Goal: Task Accomplishment & Management: Complete application form

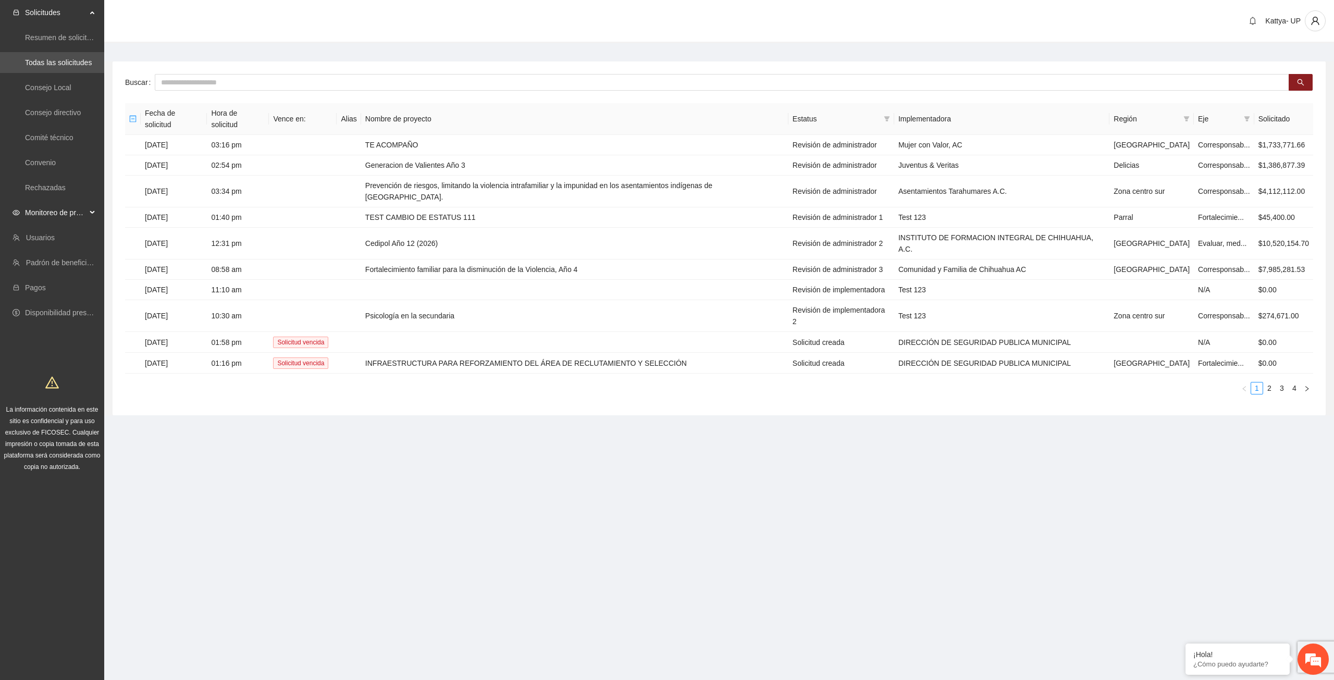
click at [81, 222] on span "Monitoreo de proyectos" at bounding box center [56, 212] width 62 height 21
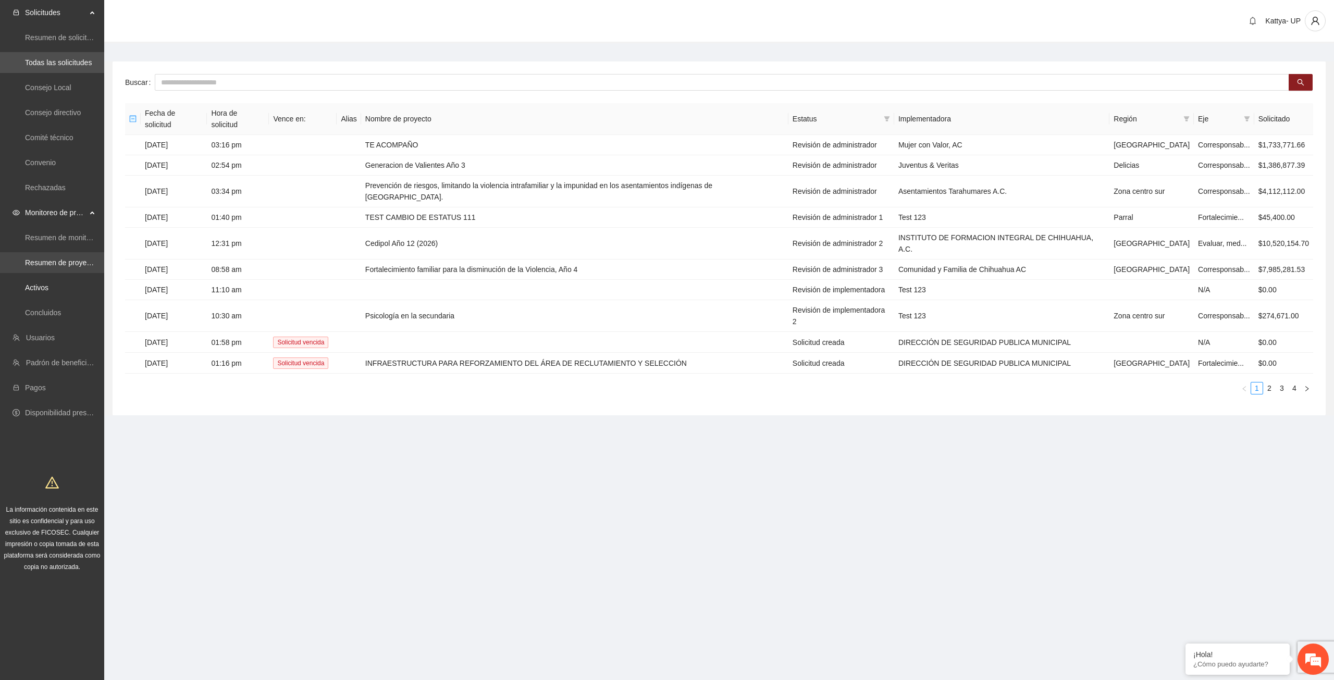
drag, startPoint x: 43, startPoint y: 294, endPoint x: 64, endPoint y: 261, distance: 40.1
click at [43, 292] on link "Activos" at bounding box center [36, 288] width 23 height 8
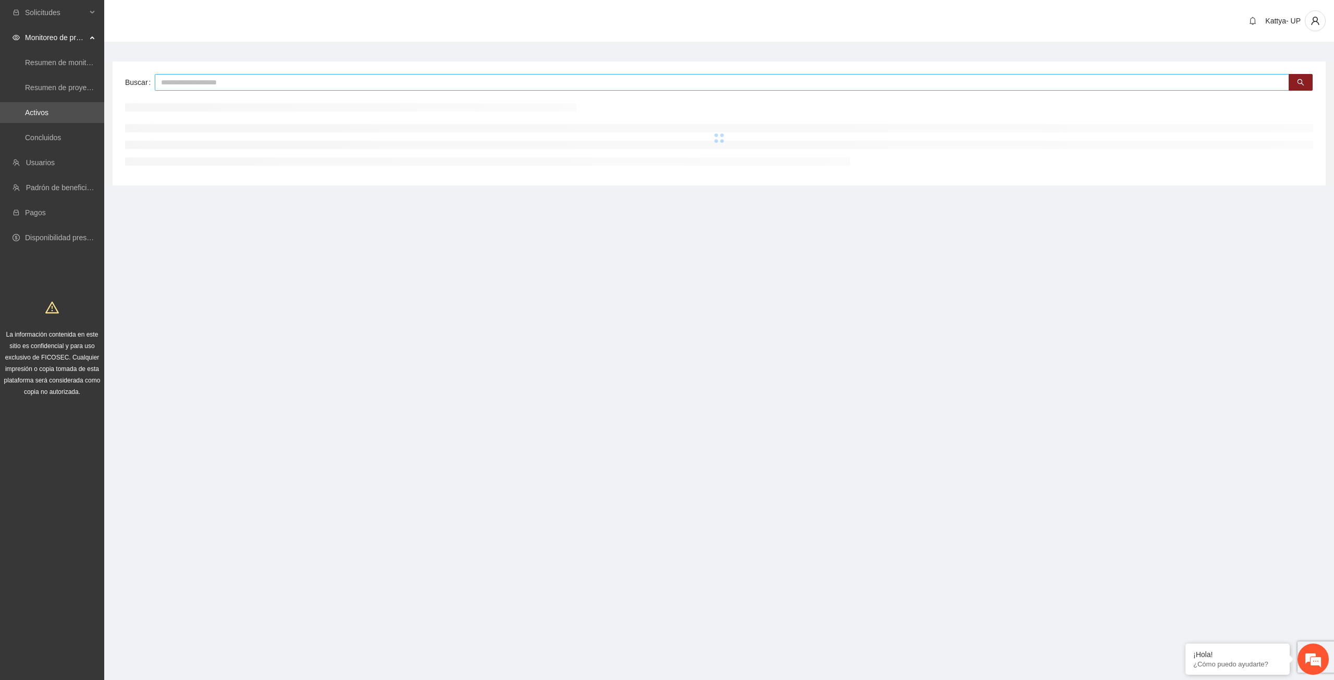
click at [244, 86] on input "text" at bounding box center [722, 82] width 1135 height 17
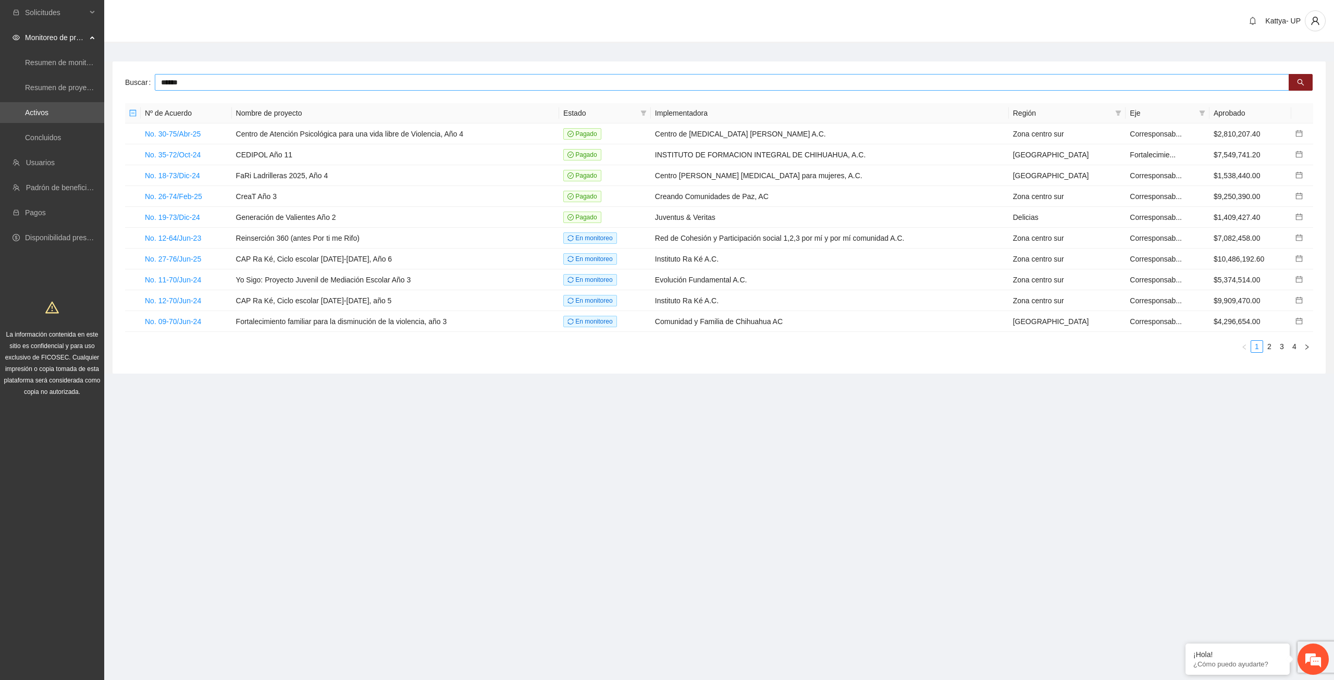
type input "******"
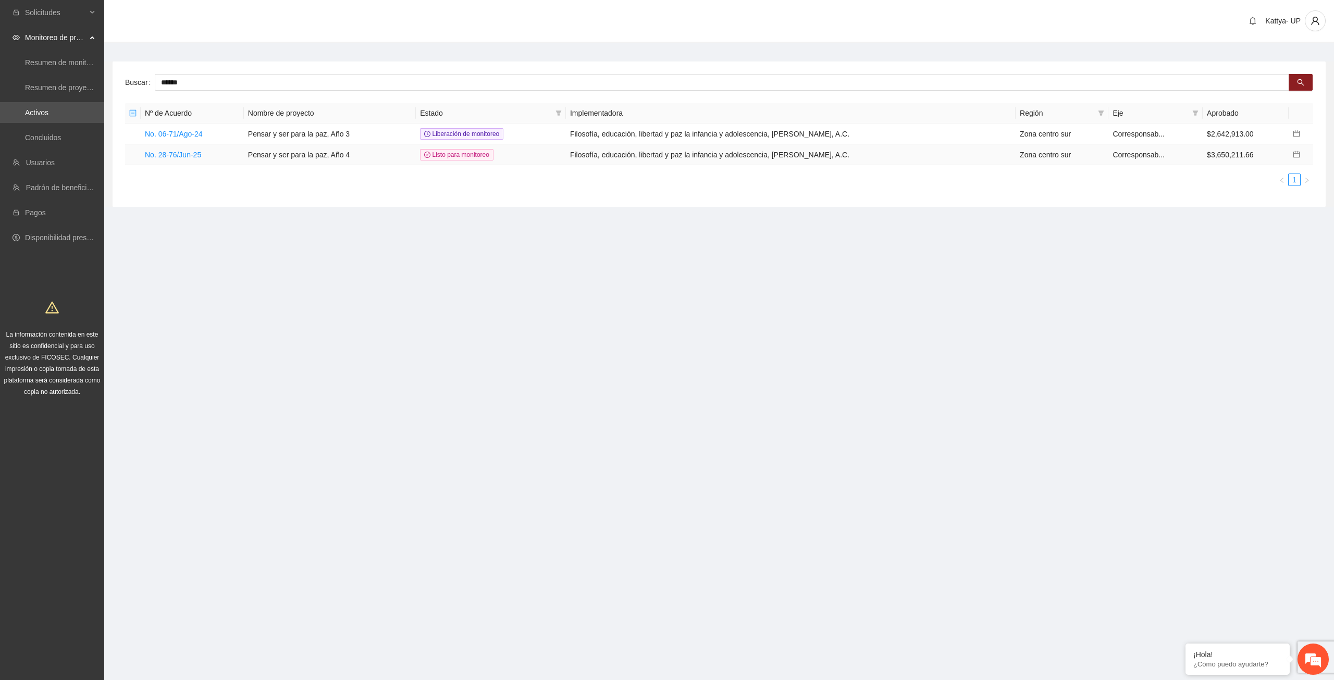
click at [196, 147] on td "No. 28-76/Jun-25" at bounding box center [192, 154] width 103 height 21
click at [196, 151] on link "No. 28-76/Jun-25" at bounding box center [173, 155] width 56 height 8
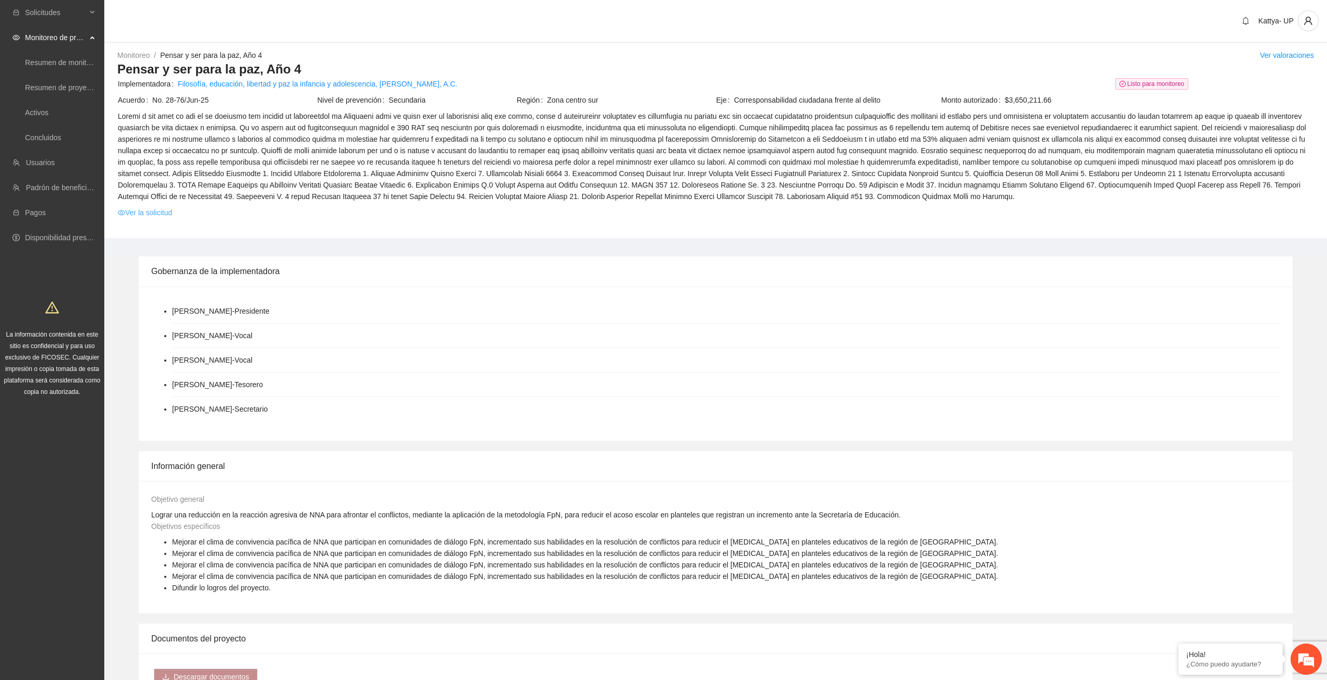
click at [159, 214] on link "Ver la solicitud" at bounding box center [145, 212] width 54 height 11
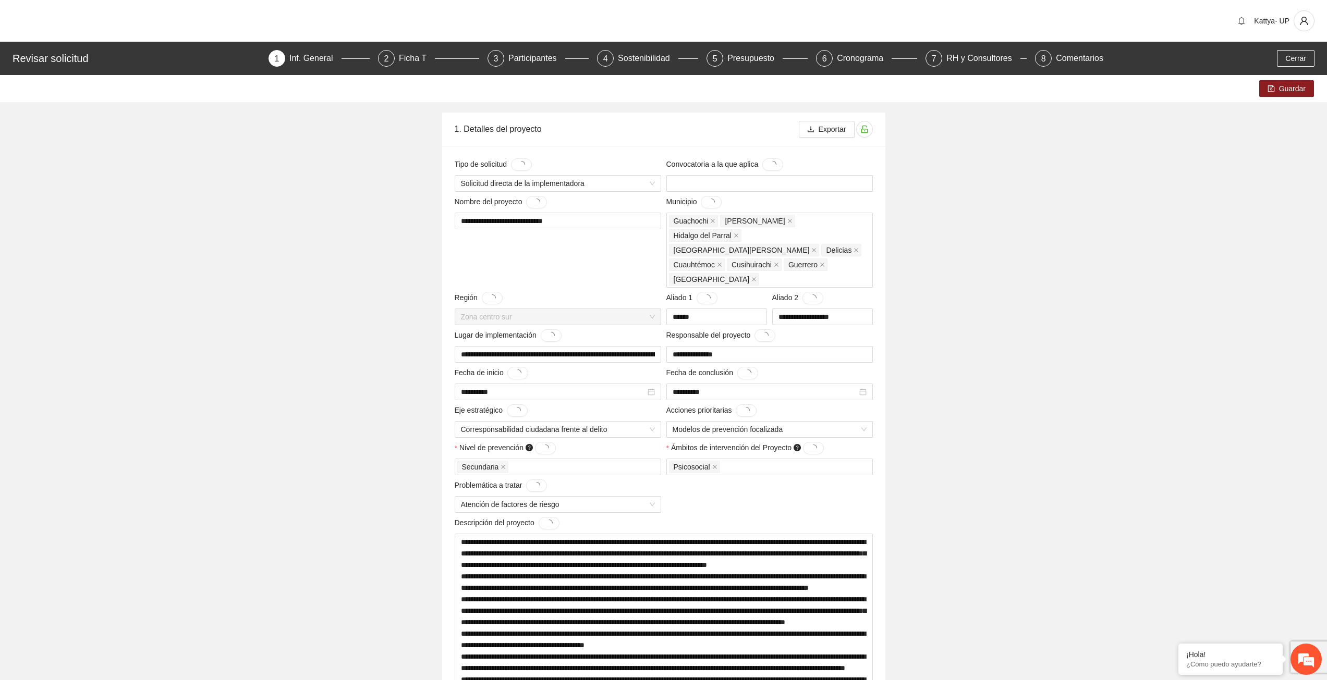
click at [954, 49] on div "Revisar solicitud 1 Inf. General 2 Ficha T 3 Participantes 4 Sostenibilidad 5 P…" at bounding box center [663, 58] width 1327 height 33
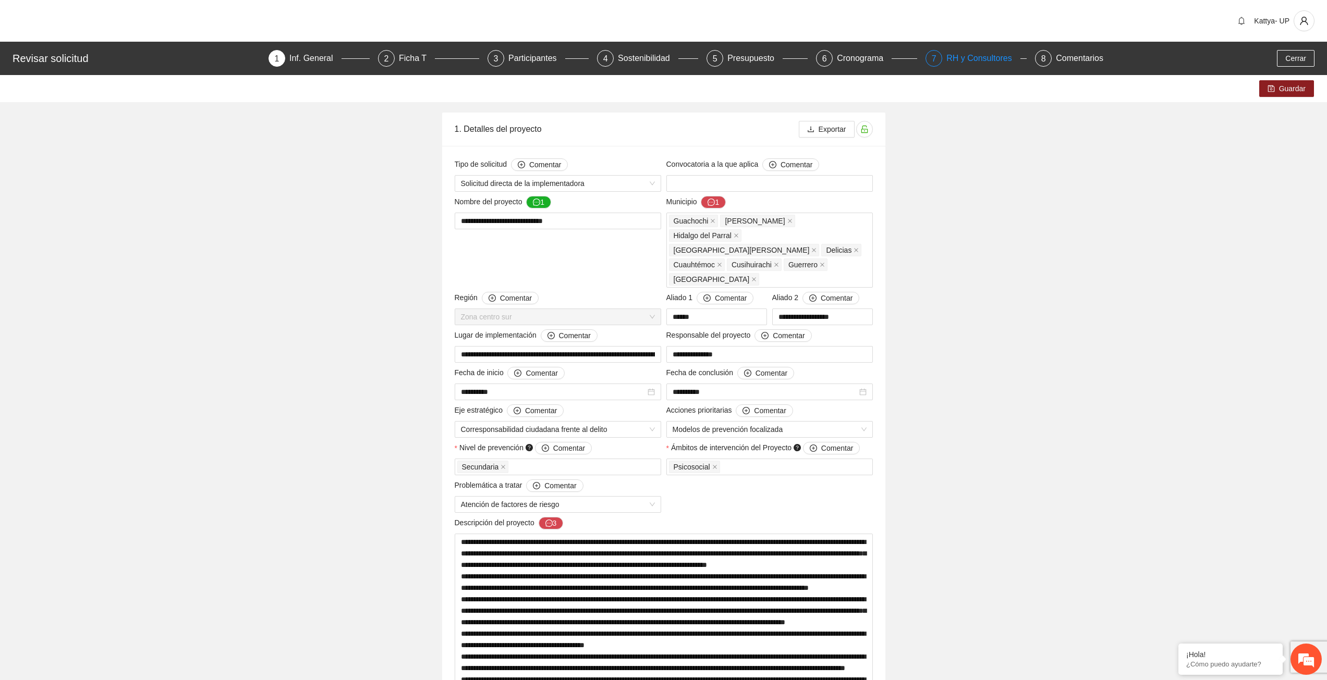
click at [960, 64] on div "RH y Consultores" at bounding box center [982, 58] width 73 height 17
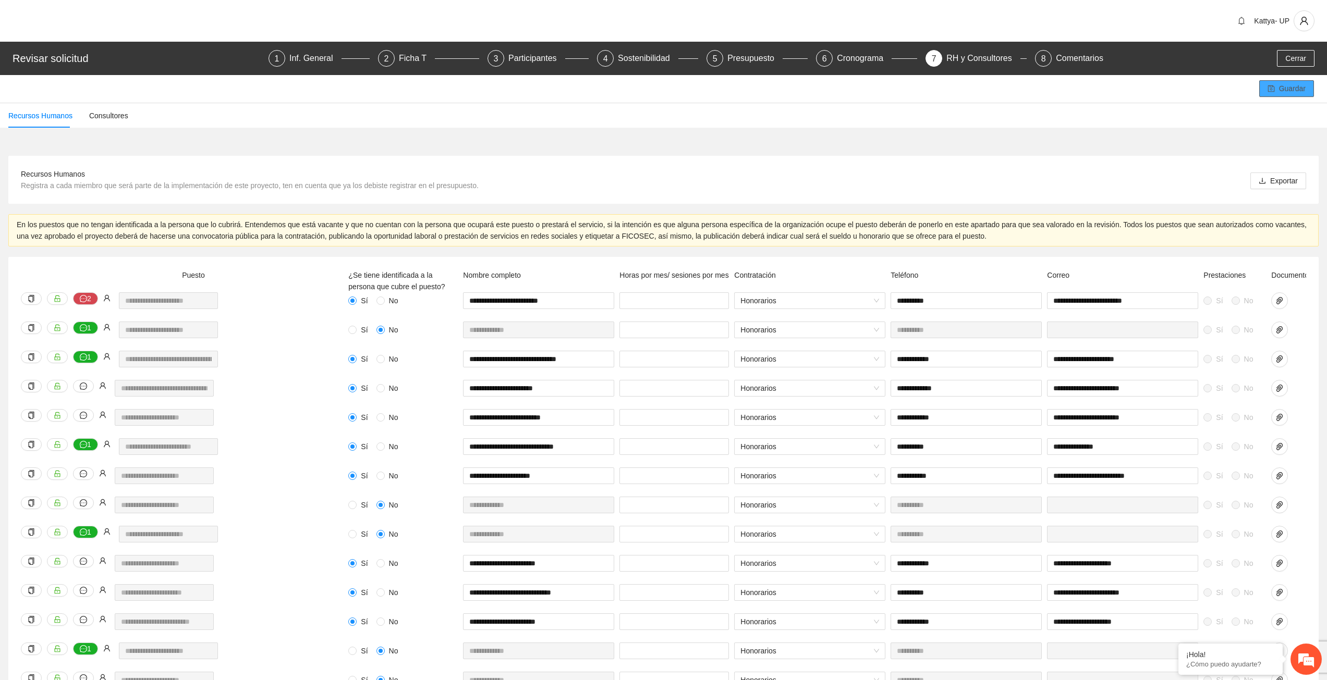
click at [1290, 96] on button "Guardar" at bounding box center [1286, 88] width 55 height 17
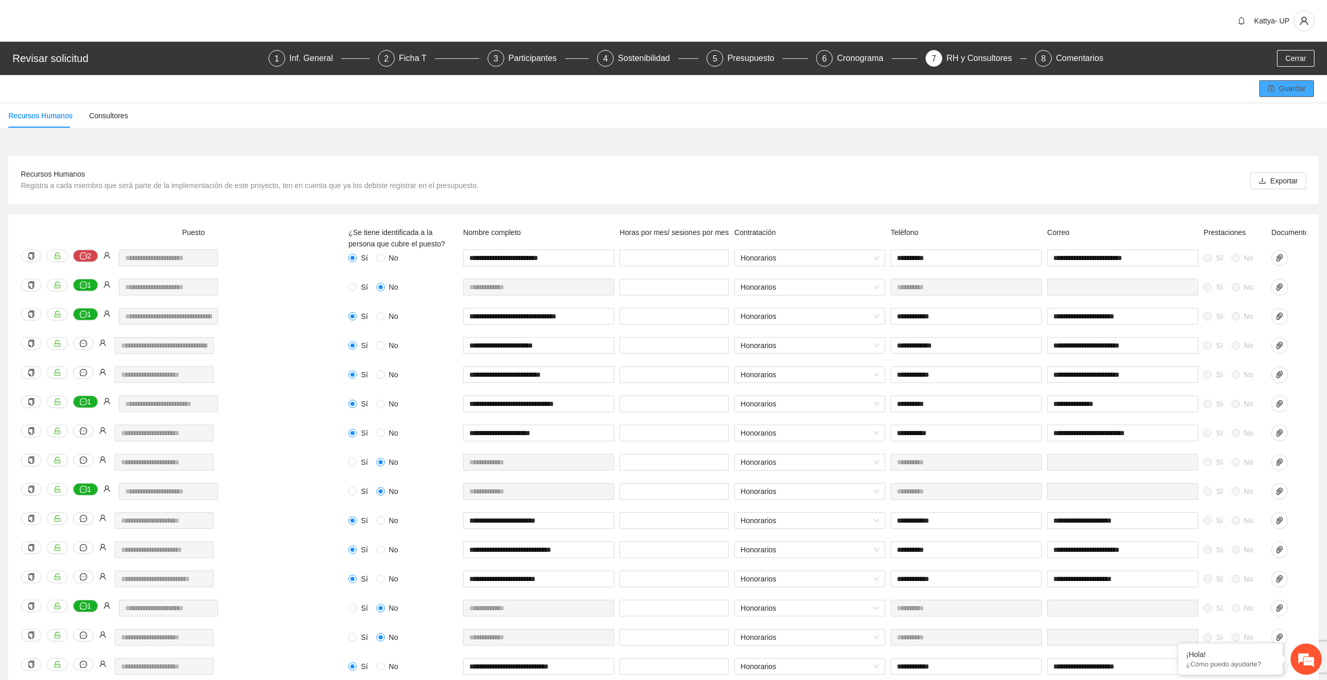
click at [1285, 94] on span "Guardar" at bounding box center [1292, 88] width 27 height 11
click at [1281, 87] on span "Guardar" at bounding box center [1292, 88] width 27 height 11
click at [1187, 95] on div "Guardar" at bounding box center [663, 88] width 1327 height 27
click at [684, 166] on div "Recursos Humanos Registra a cada miembro que será parte de la implementación de…" at bounding box center [663, 180] width 1310 height 48
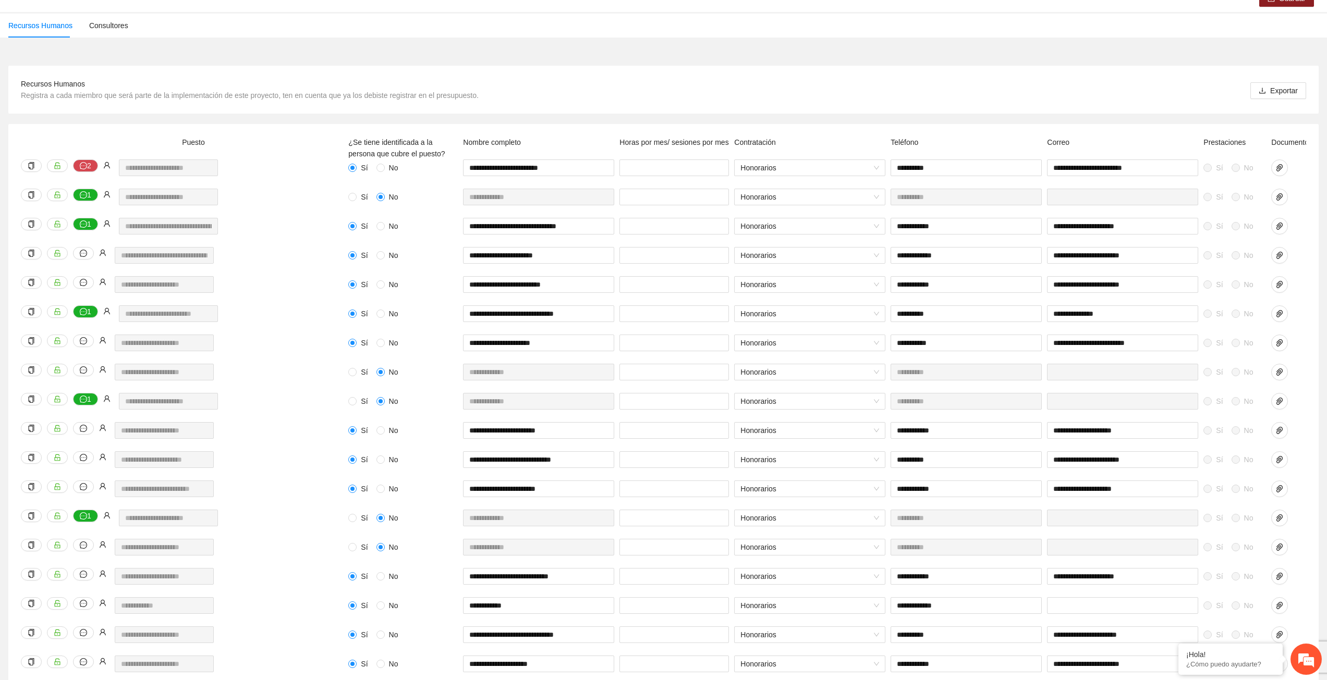
scroll to position [104, 0]
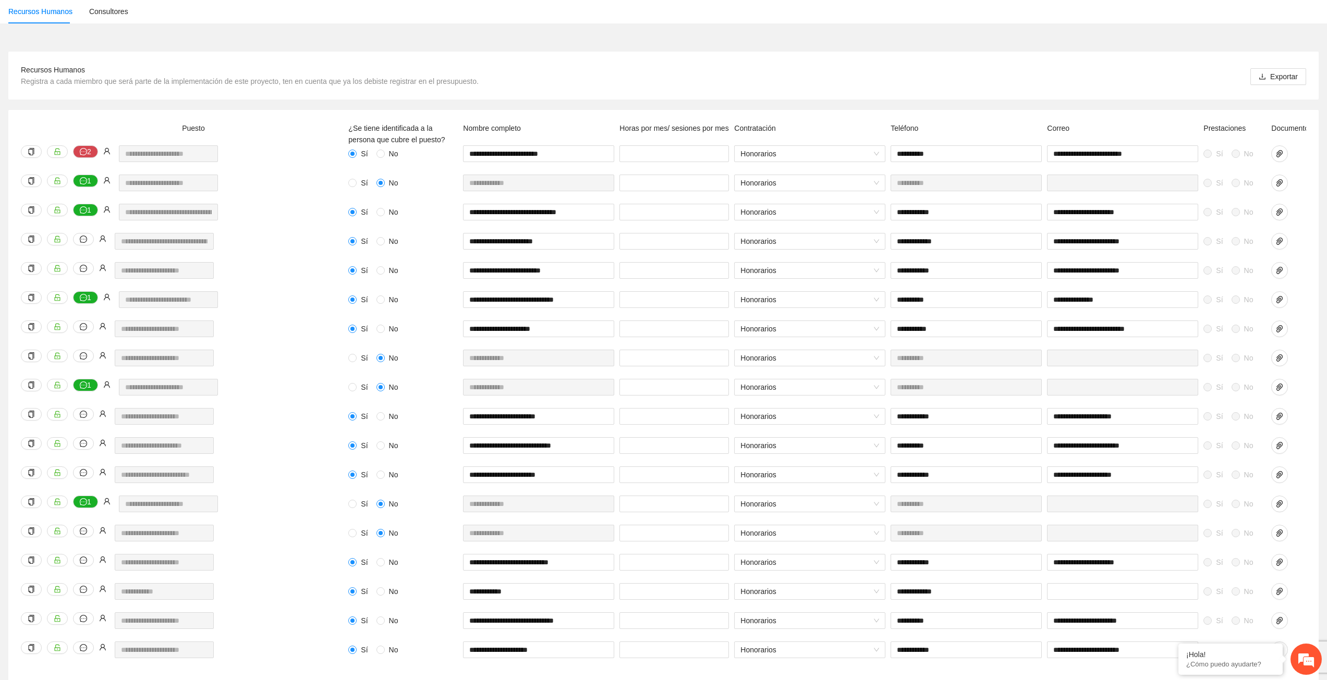
click at [324, 112] on div "**********" at bounding box center [663, 396] width 1310 height 573
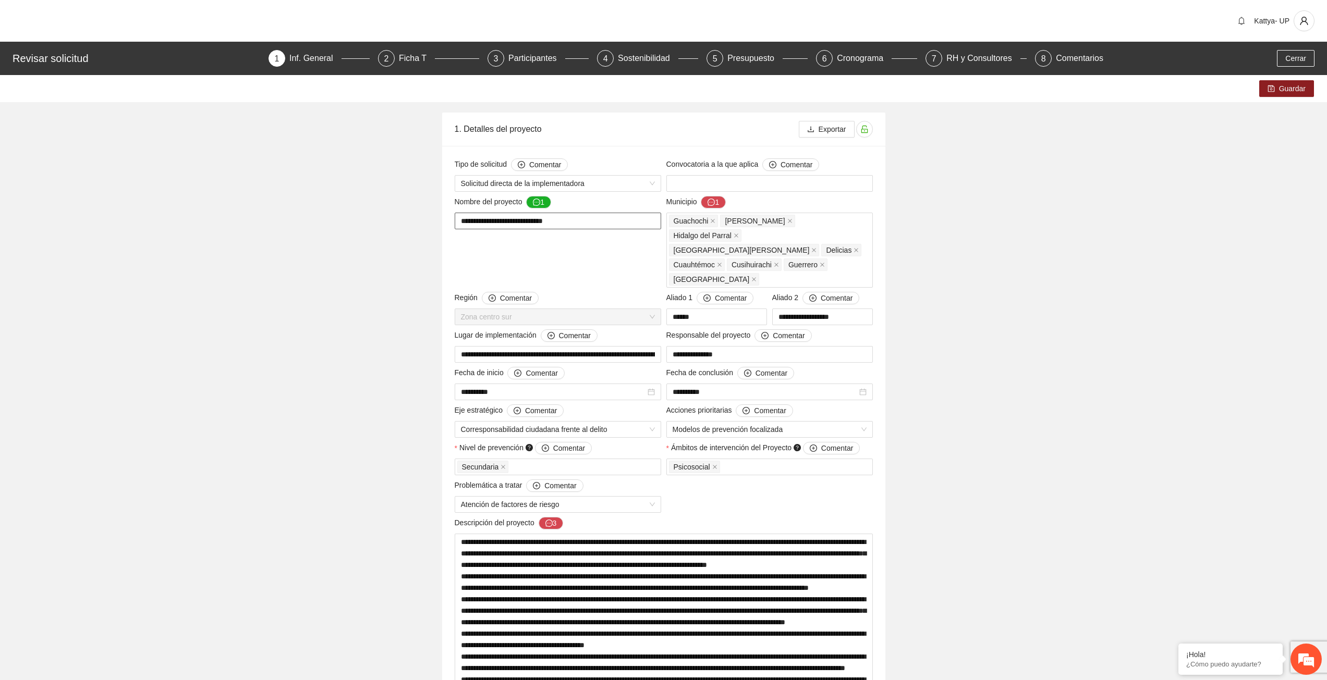
drag, startPoint x: 566, startPoint y: 223, endPoint x: 445, endPoint y: 229, distance: 121.1
drag, startPoint x: 377, startPoint y: 303, endPoint x: 126, endPoint y: 161, distance: 289.0
click at [1282, 58] on button "Cerrar" at bounding box center [1295, 58] width 38 height 17
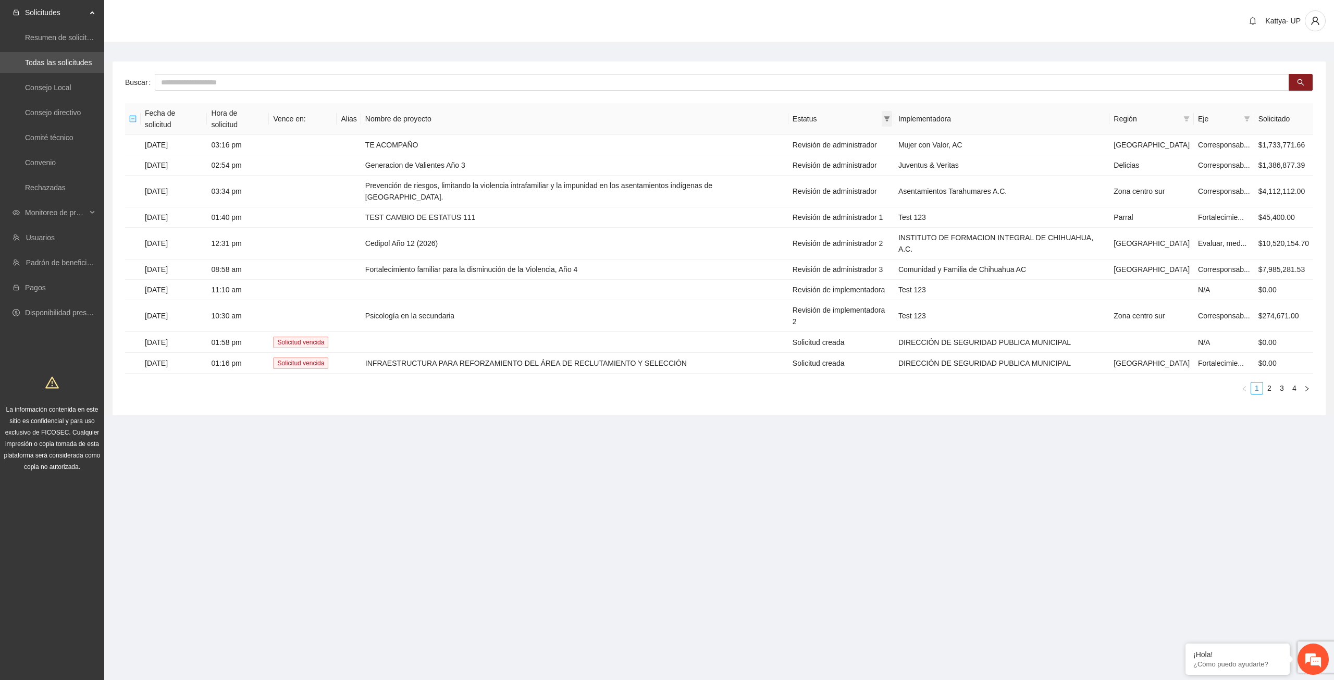
click at [892, 111] on span at bounding box center [887, 119] width 10 height 16
click at [865, 146] on span "Revisión de administrador" at bounding box center [836, 150] width 89 height 8
click at [872, 181] on span "Revisión de administrador 1" at bounding box center [839, 183] width 95 height 8
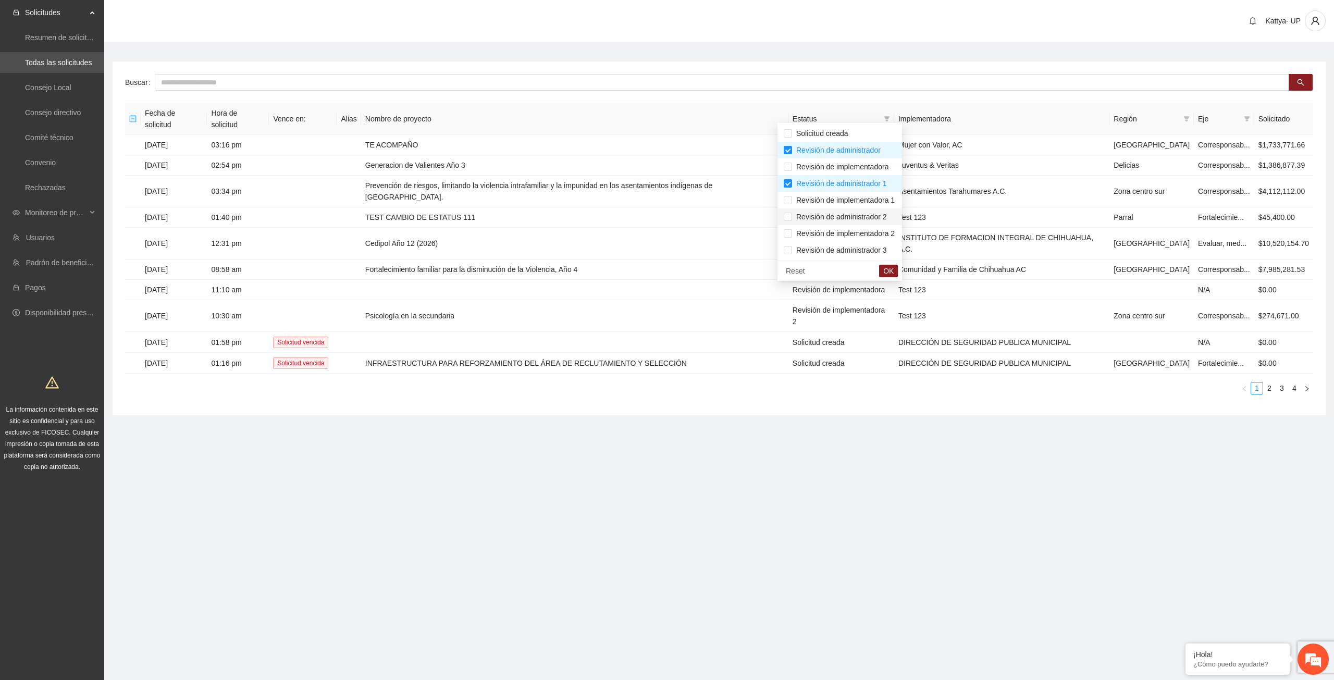
click at [875, 220] on span "Revisión de administrador 2" at bounding box center [839, 217] width 95 height 8
click at [881, 252] on span "Revisión de administrador 3" at bounding box center [839, 250] width 95 height 8
click at [900, 278] on div "Reset OK" at bounding box center [840, 271] width 125 height 20
click at [894, 273] on span "OK" at bounding box center [888, 270] width 10 height 11
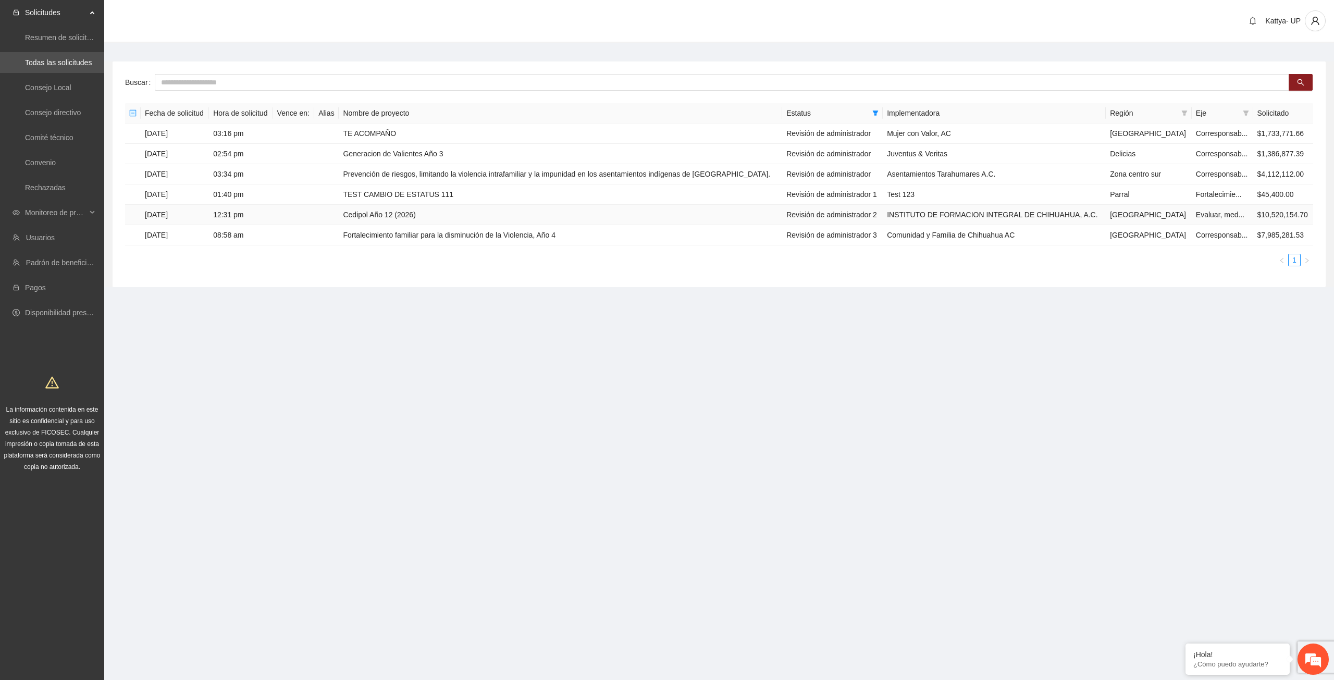
click at [428, 214] on td "Cedipol Año 12 (2026)" at bounding box center [561, 215] width 444 height 20
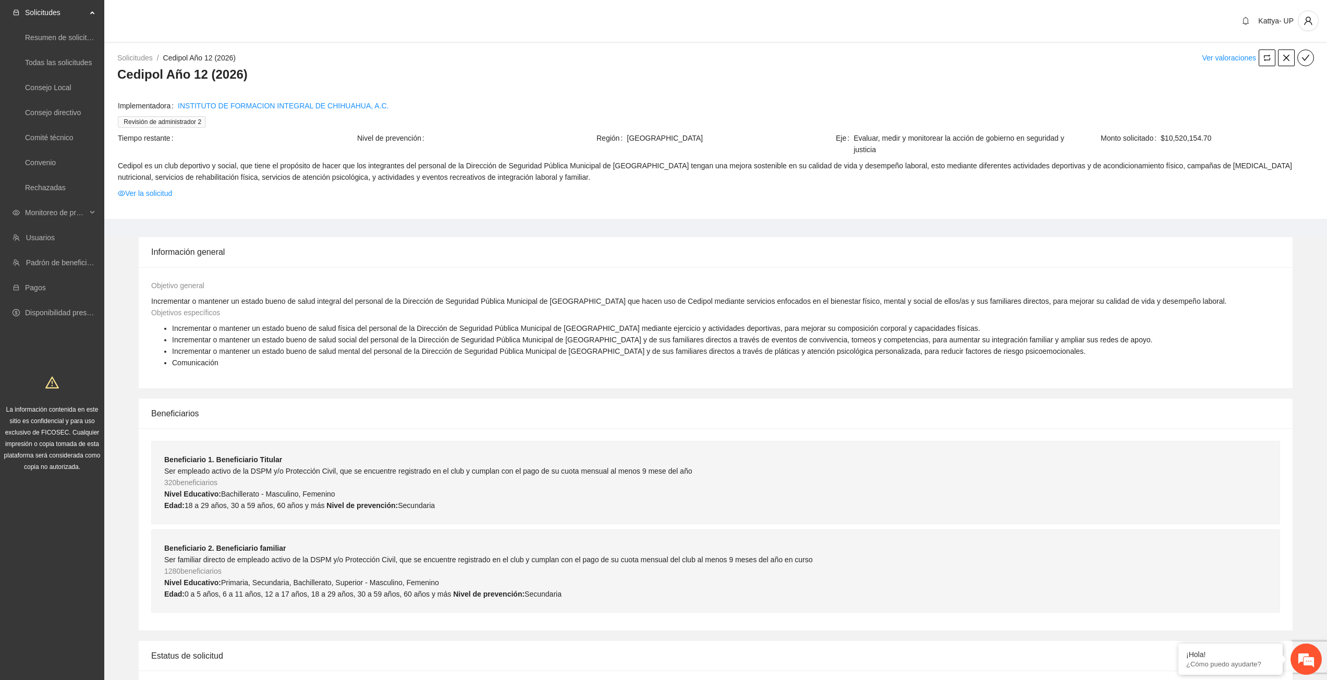
drag, startPoint x: 158, startPoint y: 192, endPoint x: 244, endPoint y: 162, distance: 91.2
click at [158, 192] on link "Ver la solicitud" at bounding box center [145, 193] width 54 height 11
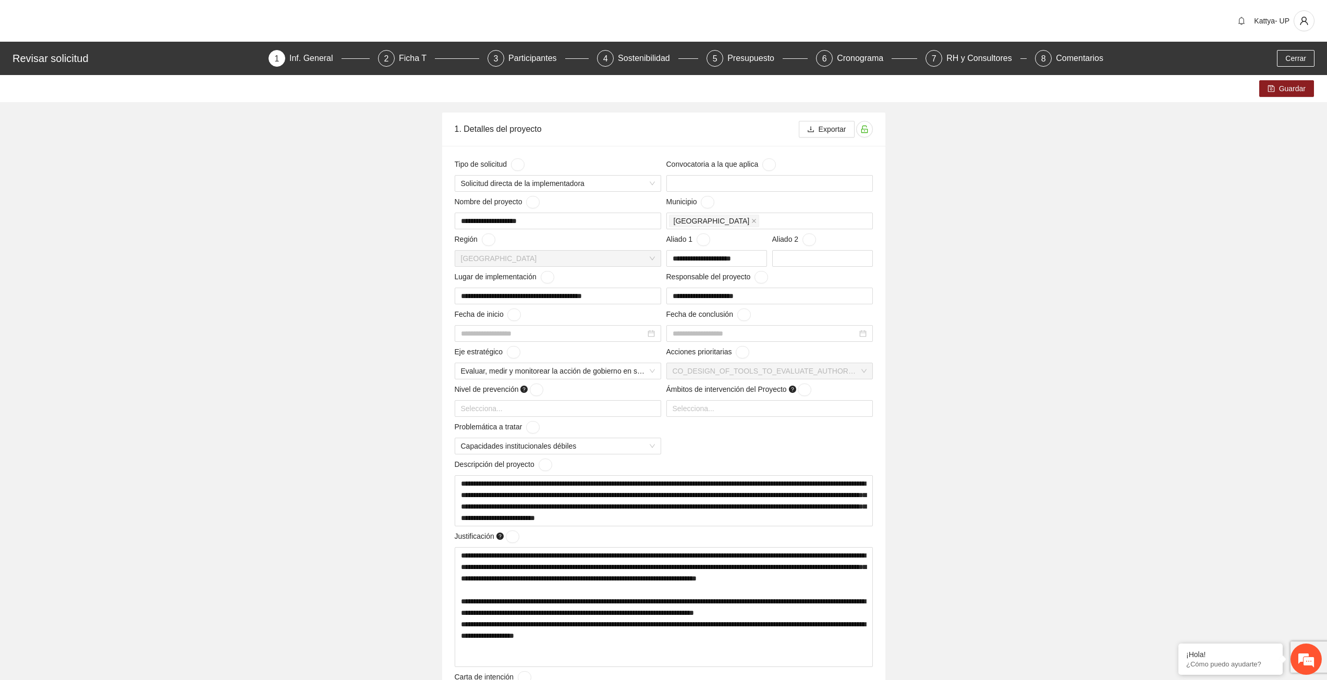
type input "**********"
